Goal: Task Accomplishment & Management: Use online tool/utility

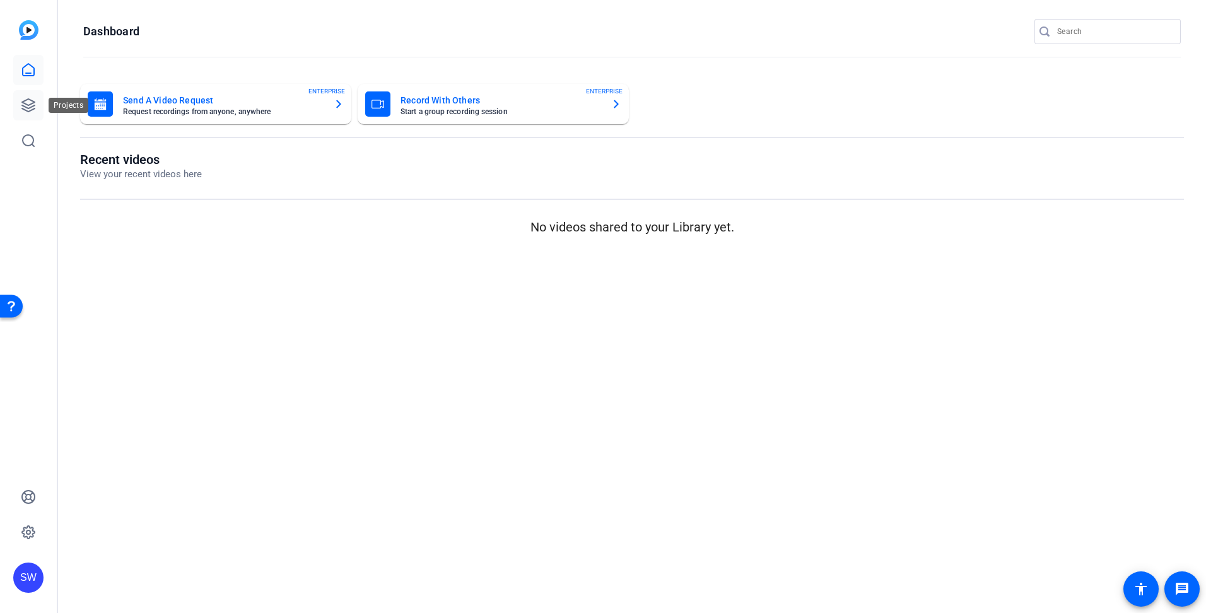
click at [25, 108] on icon at bounding box center [28, 105] width 15 height 15
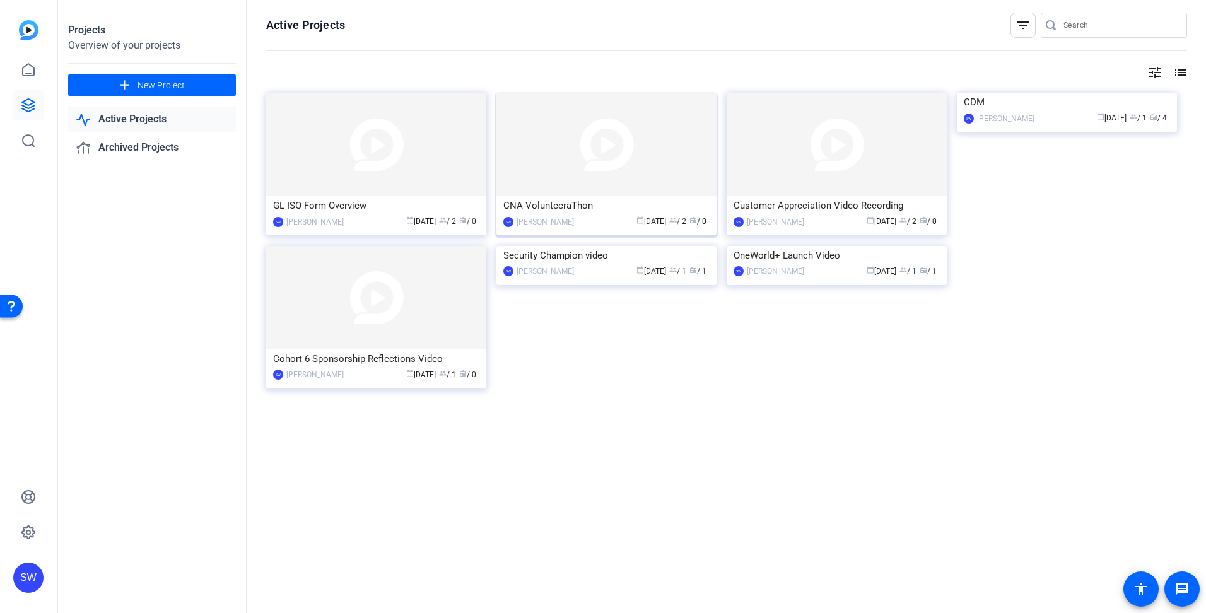
click at [614, 227] on div "calendar_today [DATE] group / 2 radio / 0" at bounding box center [644, 221] width 129 height 13
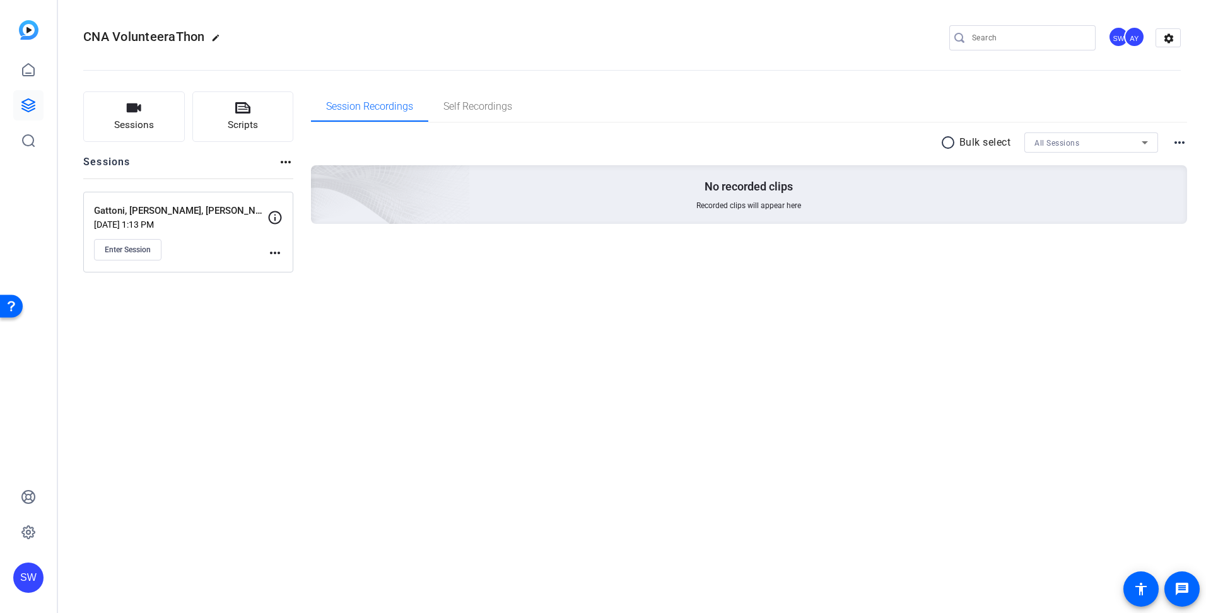
click at [274, 251] on mat-icon "more_horiz" at bounding box center [275, 252] width 15 height 15
click at [291, 269] on span "Edit Session" at bounding box center [306, 271] width 57 height 15
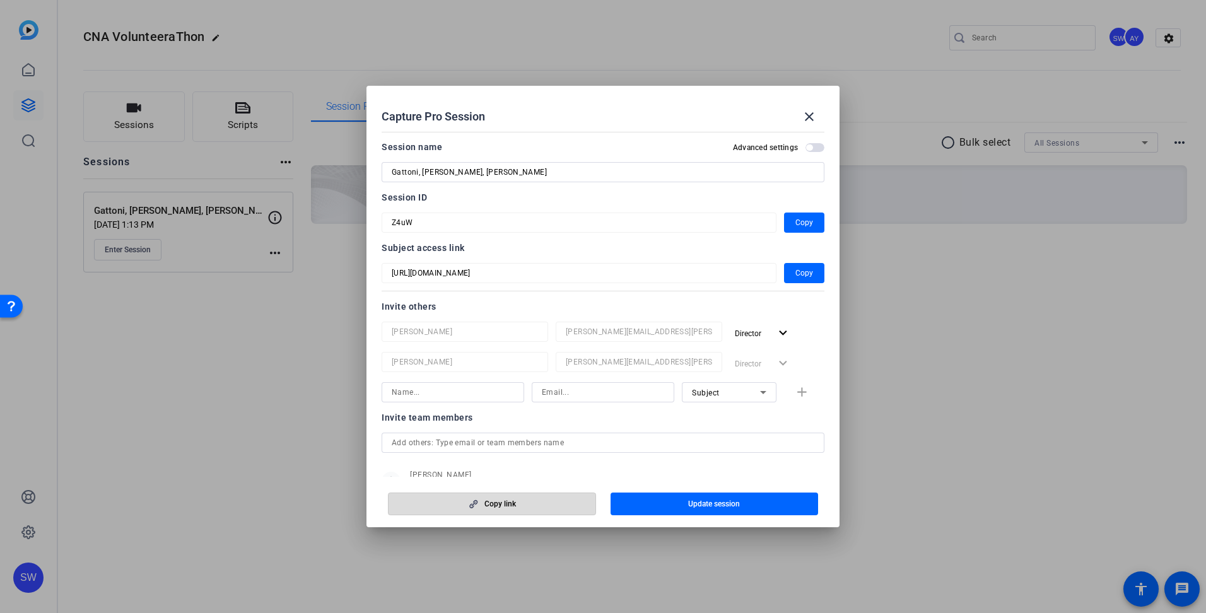
click at [493, 506] on span "Copy link" at bounding box center [501, 504] width 32 height 10
click at [799, 274] on span "Copy" at bounding box center [805, 273] width 18 height 15
click at [799, 275] on span "Copy" at bounding box center [805, 273] width 18 height 15
